Goal: Task Accomplishment & Management: Use online tool/utility

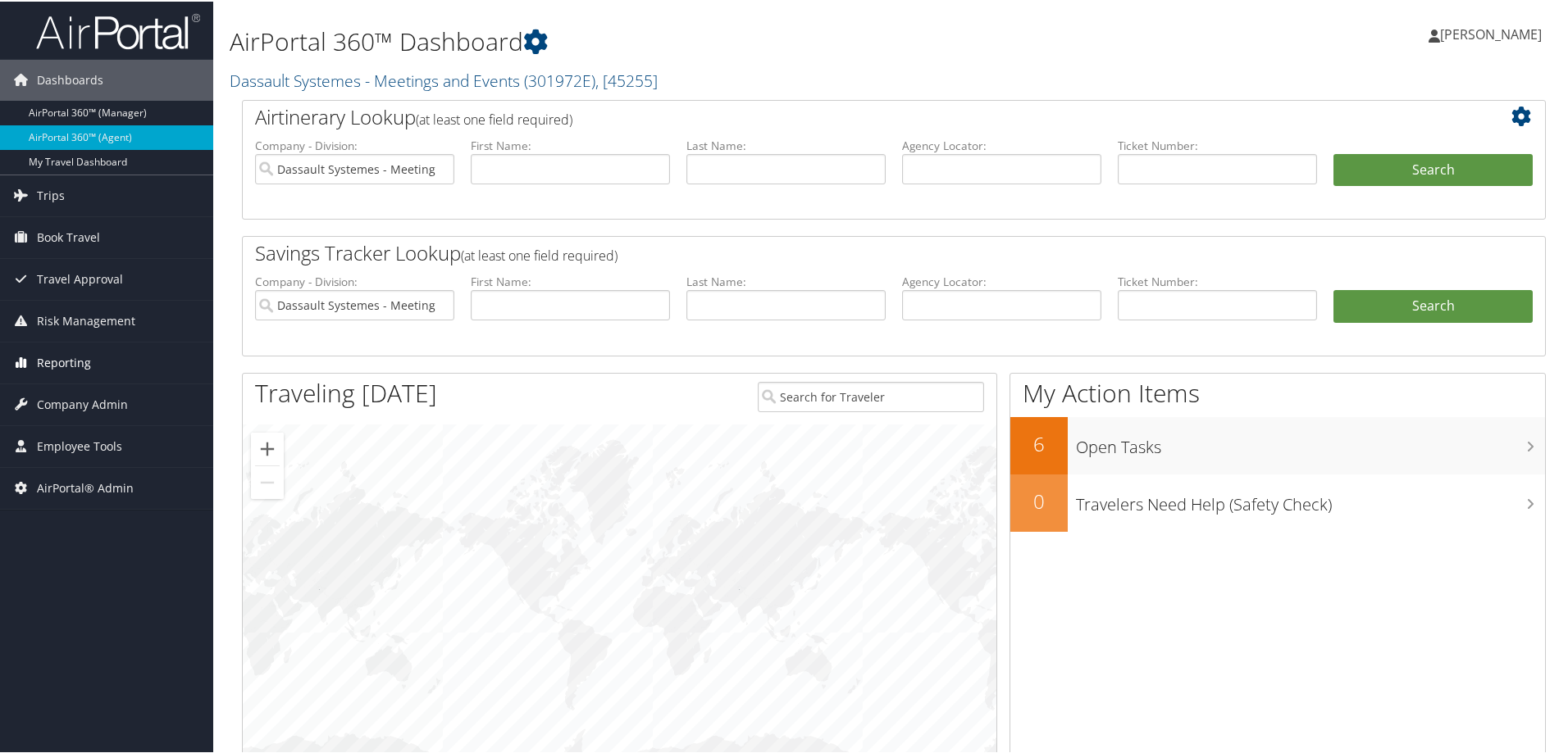
click at [67, 363] on span "Reporting" at bounding box center [63, 361] width 54 height 41
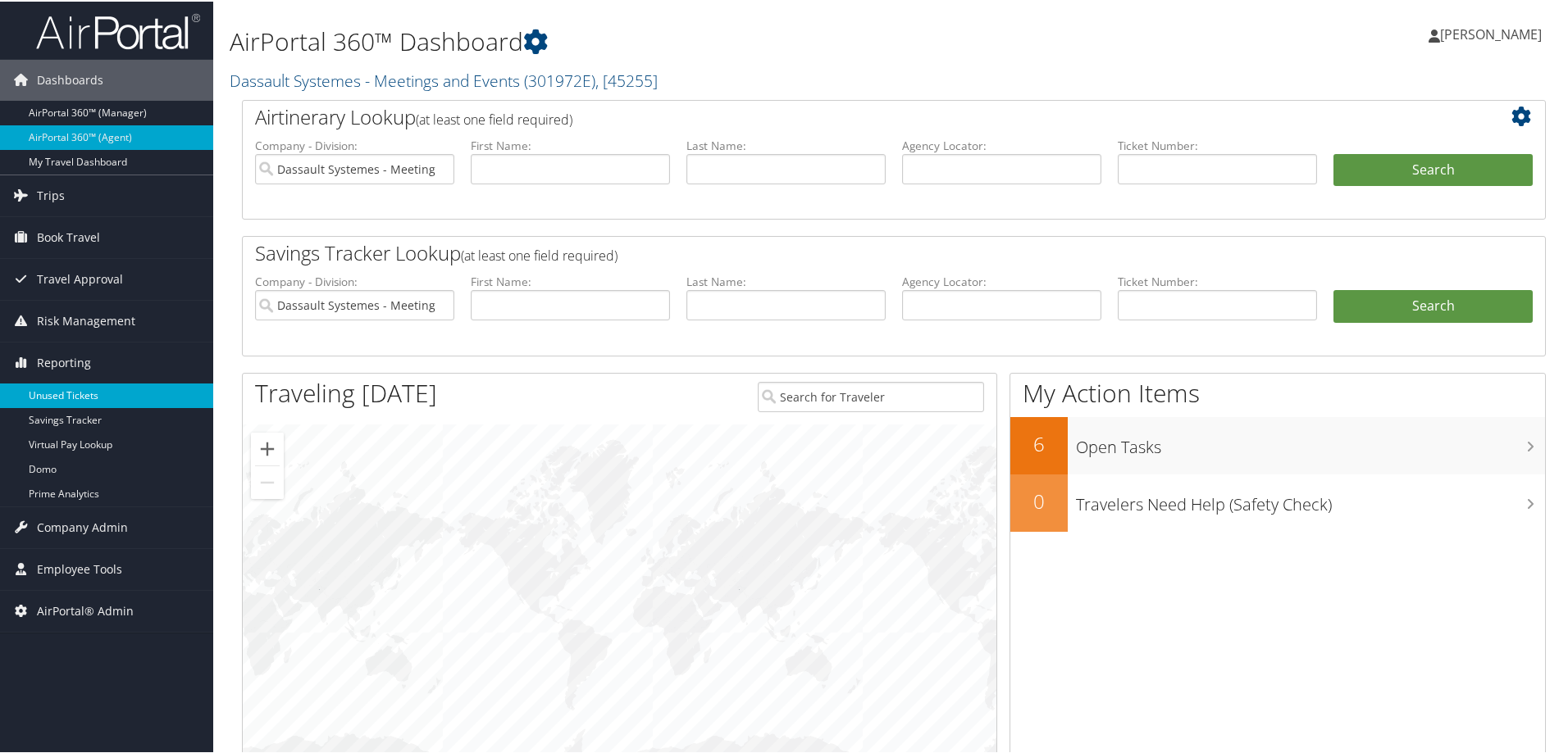
click at [67, 398] on link "Unused Tickets" at bounding box center [106, 394] width 213 height 24
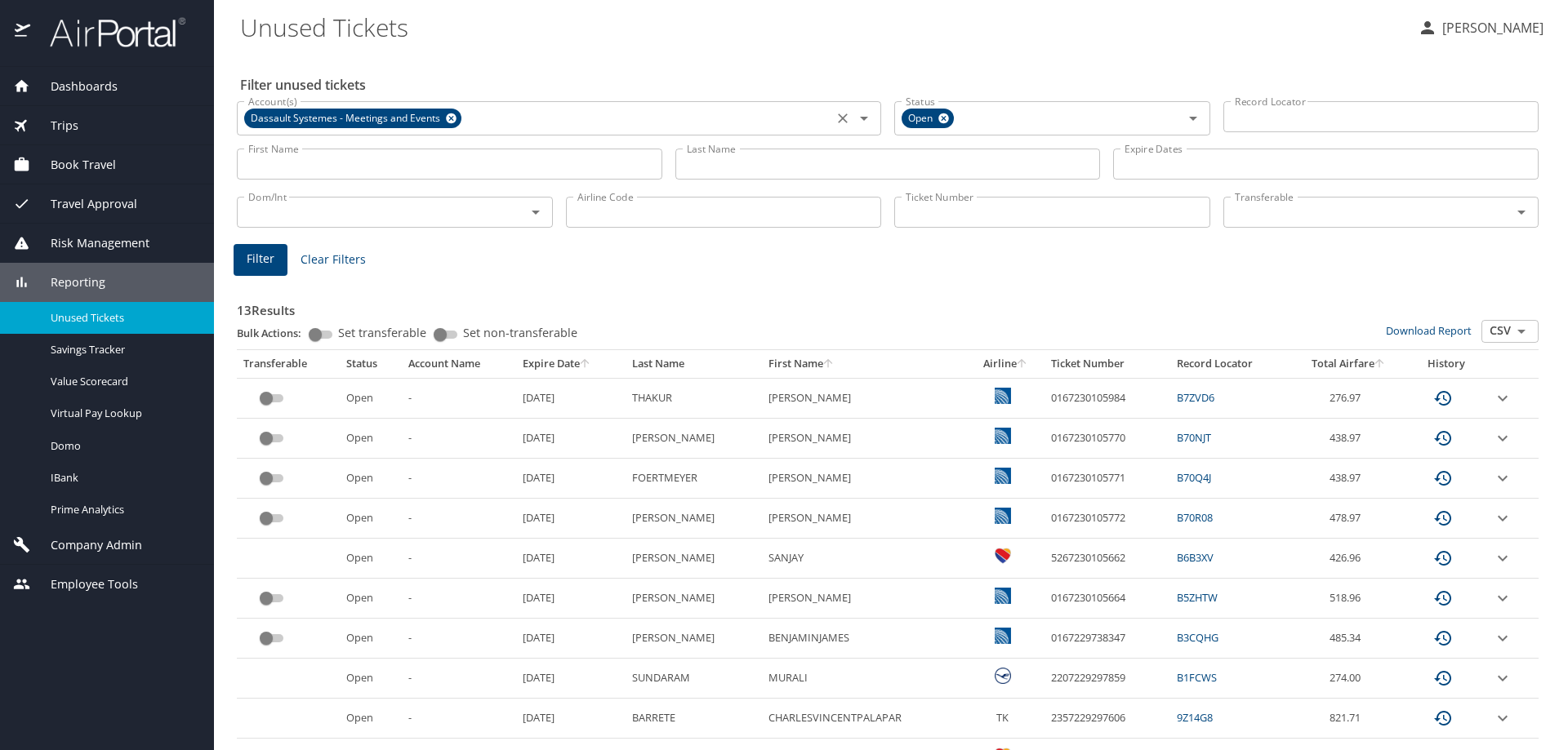
click at [447, 118] on icon at bounding box center [450, 118] width 10 height 10
click at [1007, 213] on input "Ticket Number" at bounding box center [1052, 212] width 316 height 31
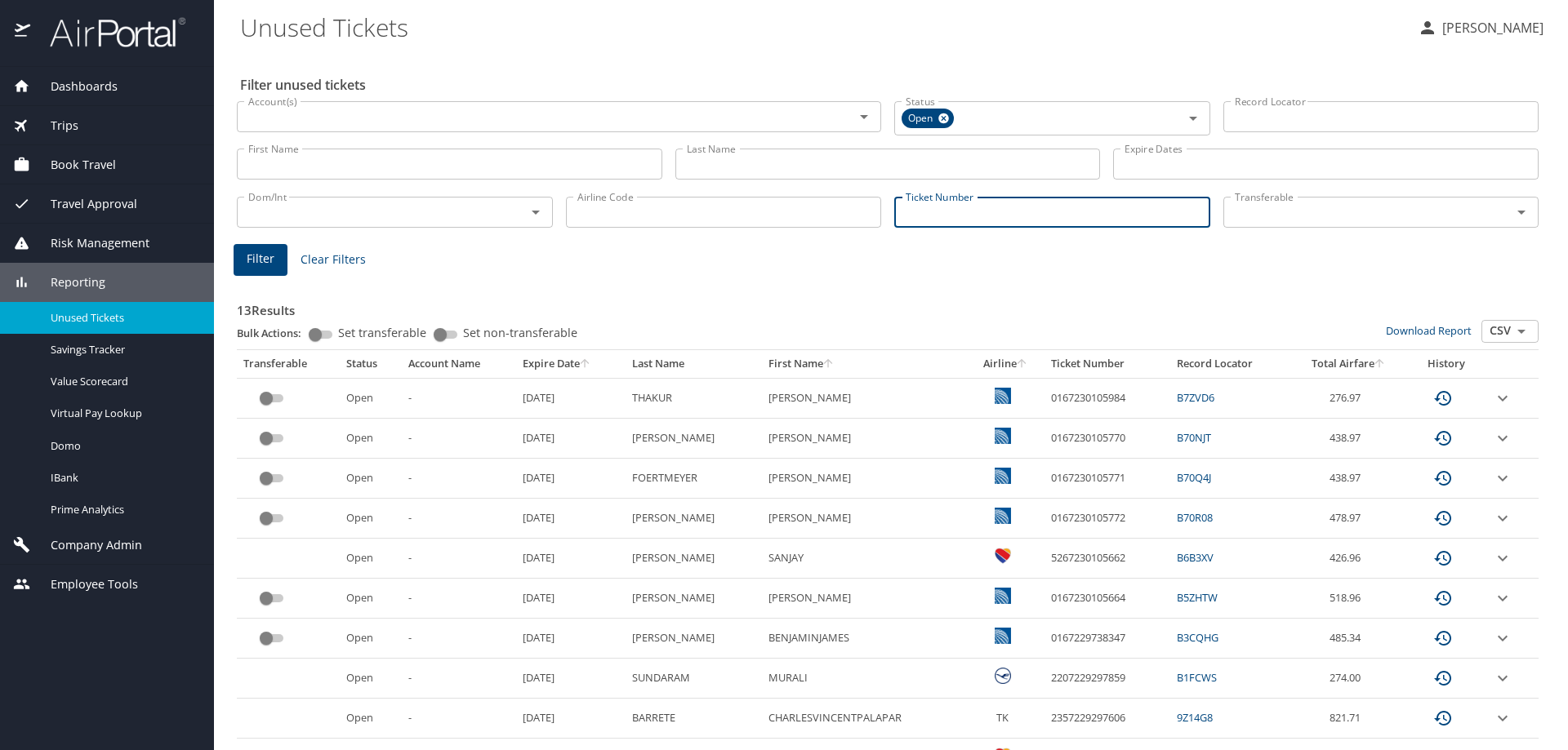
paste input "0018999896078"
type input "0018999896078"
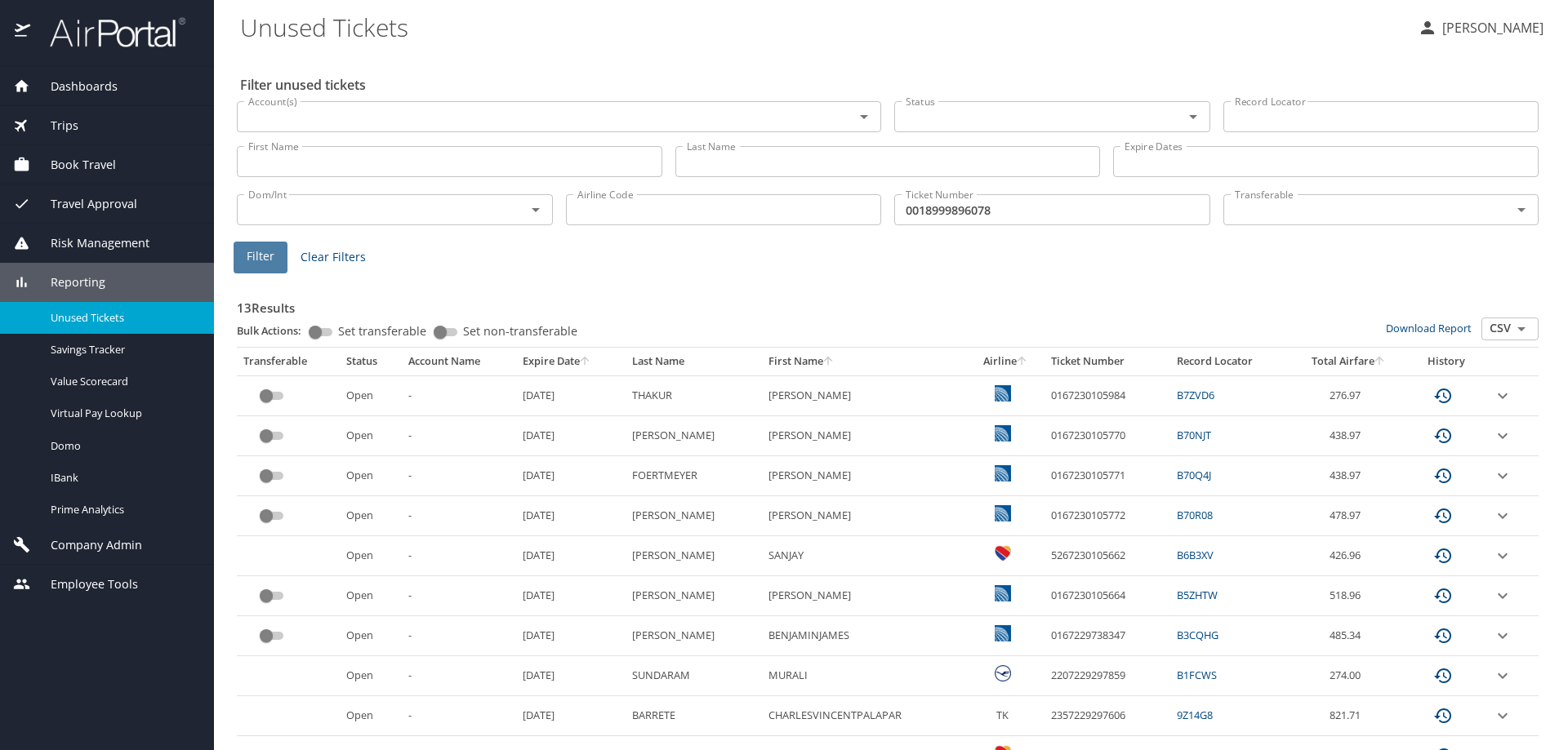
click at [253, 261] on span "Filter" at bounding box center [261, 257] width 28 height 21
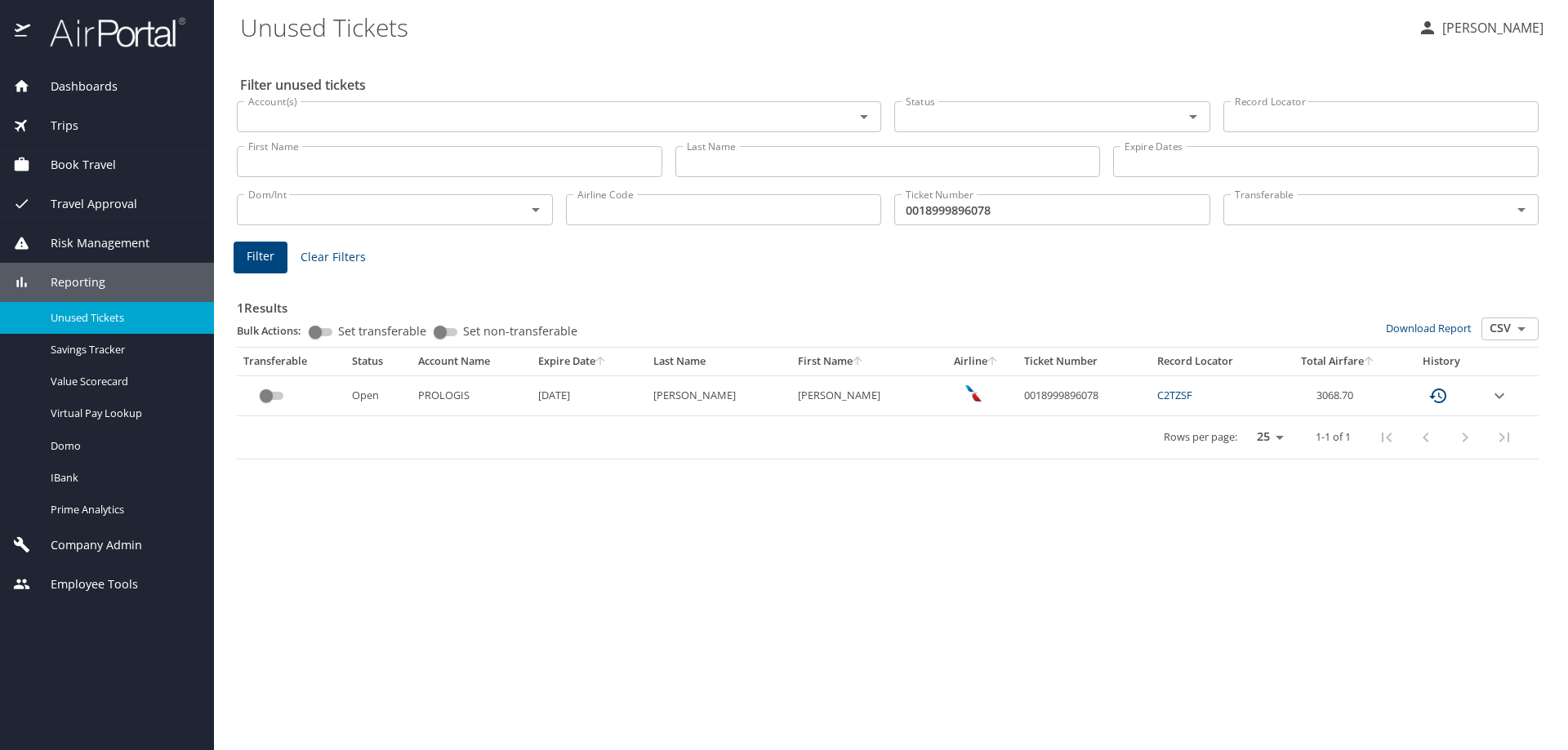
click at [1190, 393] on link "C2TZSF" at bounding box center [1174, 396] width 35 height 15
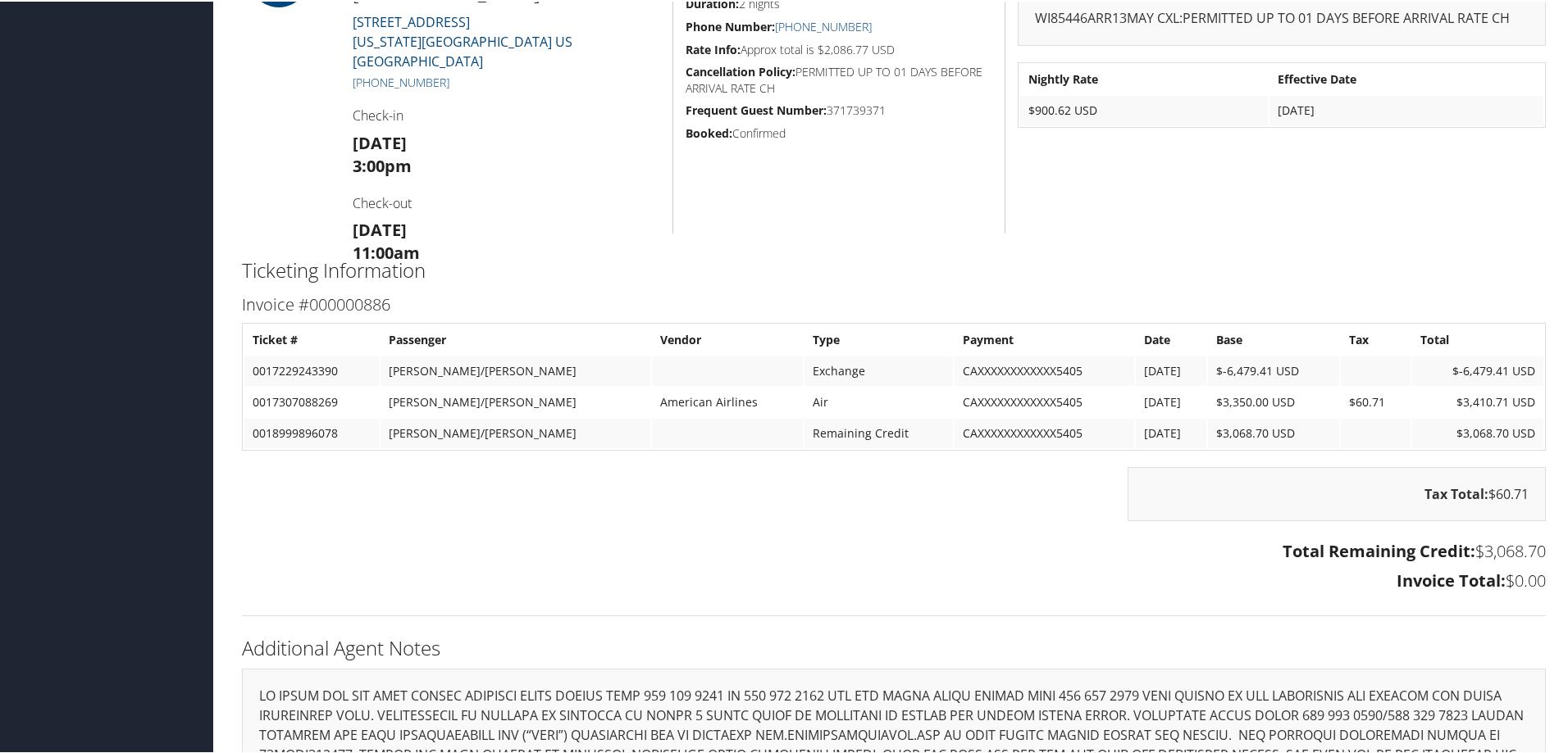
scroll to position [1311, 0]
